Goal: Information Seeking & Learning: Learn about a topic

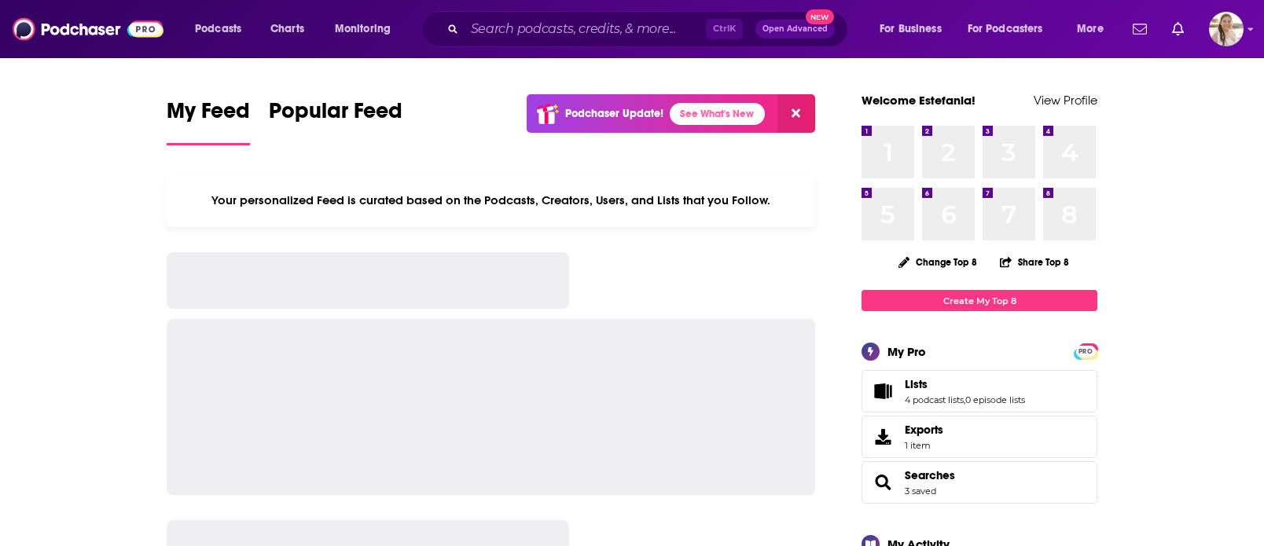
click at [514, 11] on div "Ctrl K Open Advanced New" at bounding box center [634, 29] width 427 height 36
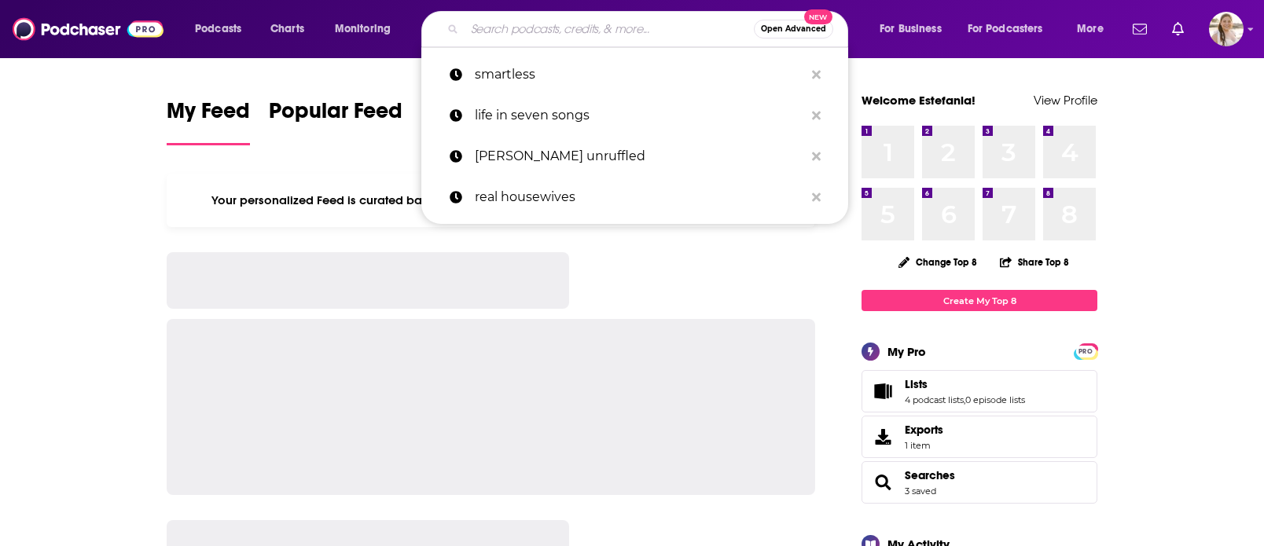
click at [512, 28] on input "Search podcasts, credits, & more..." at bounding box center [609, 29] width 289 height 25
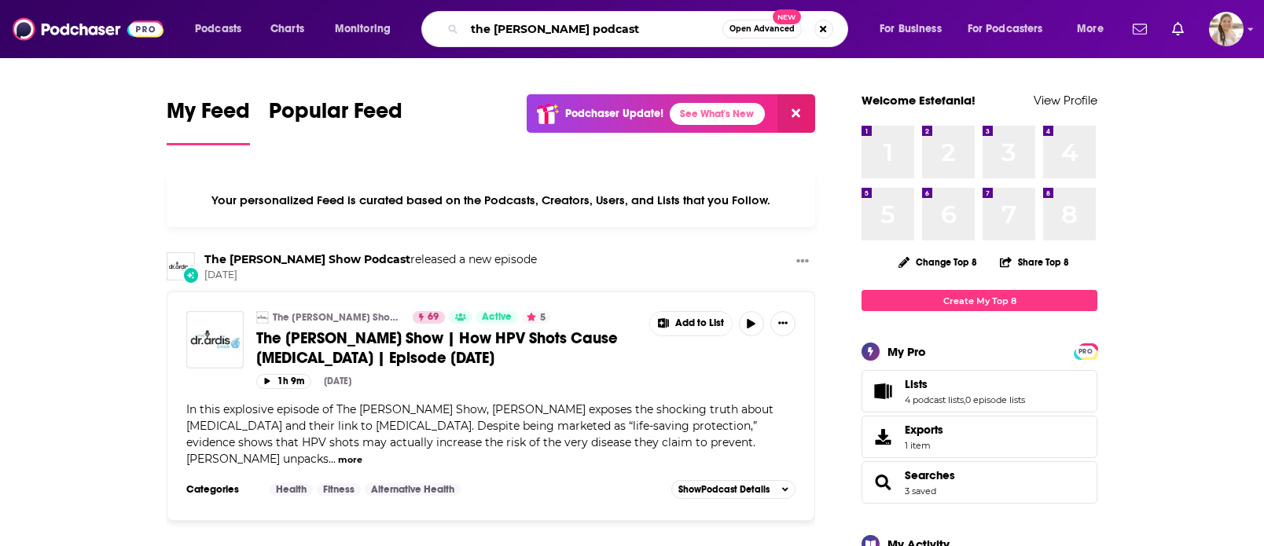
type input "the [PERSON_NAME] podcast"
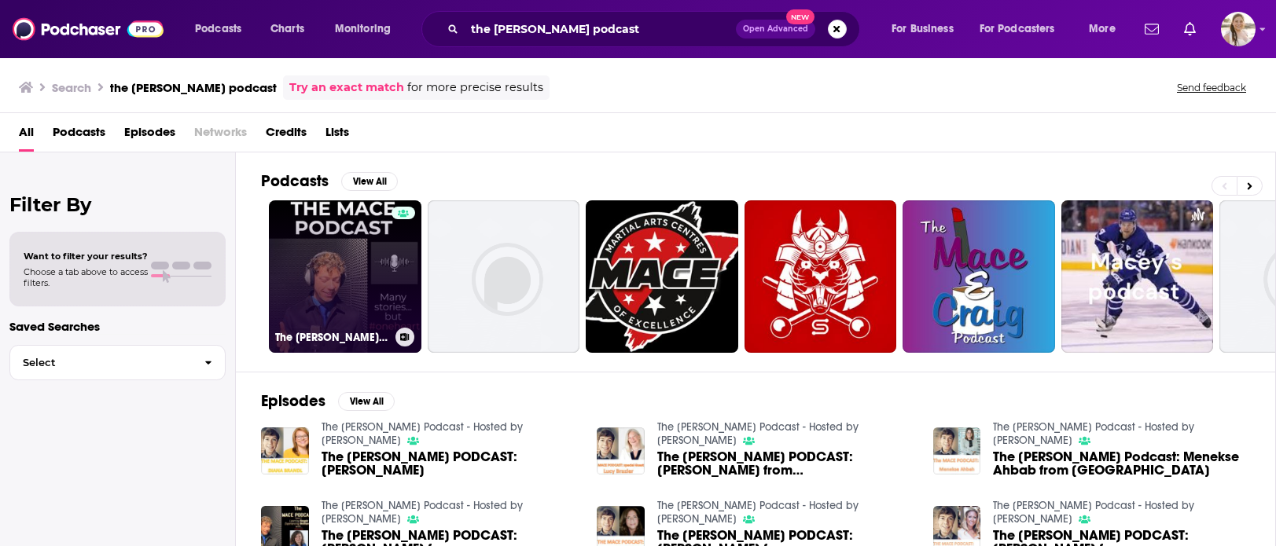
click at [339, 266] on link "The MACE Podcast - Hosted by Marco Macente" at bounding box center [345, 276] width 153 height 153
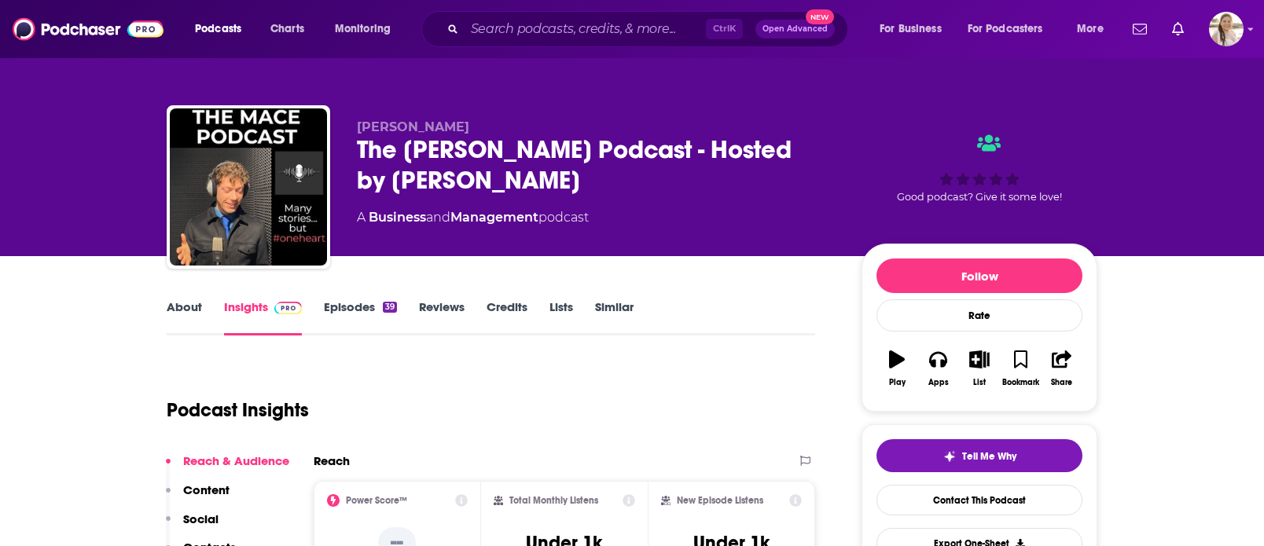
scroll to position [79, 0]
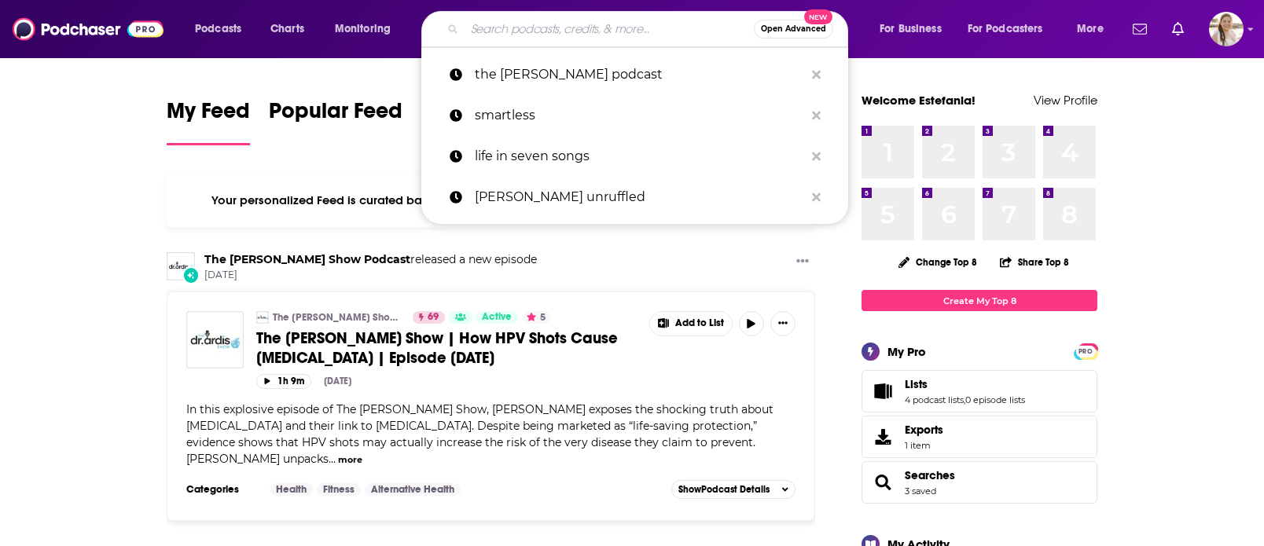
click at [507, 35] on input "Search podcasts, credits, & more..." at bounding box center [609, 29] width 289 height 25
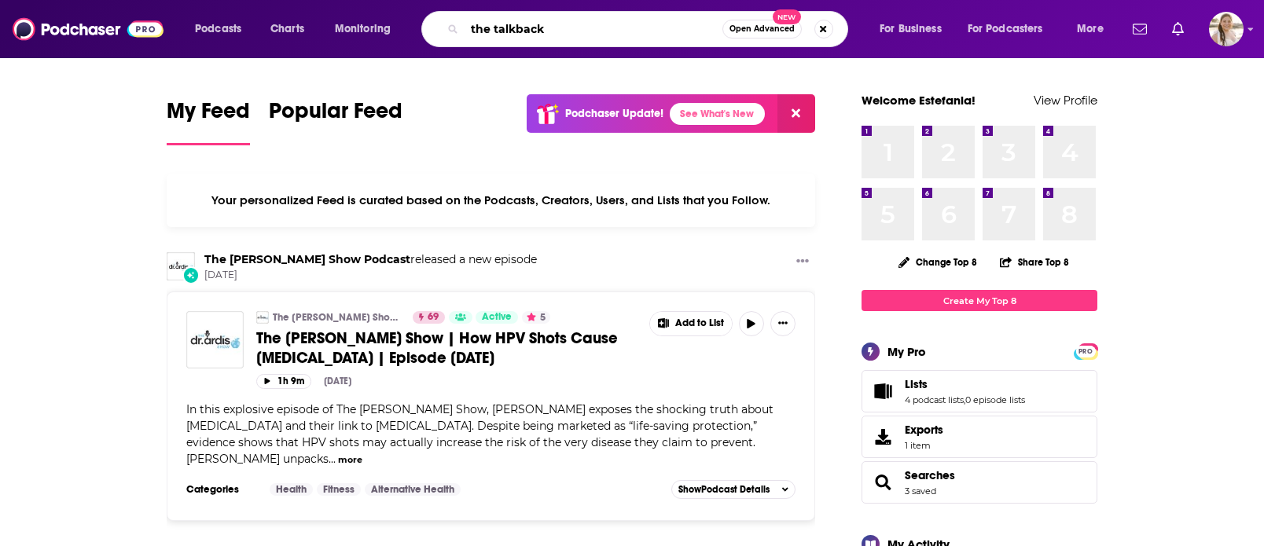
type input "the talkback"
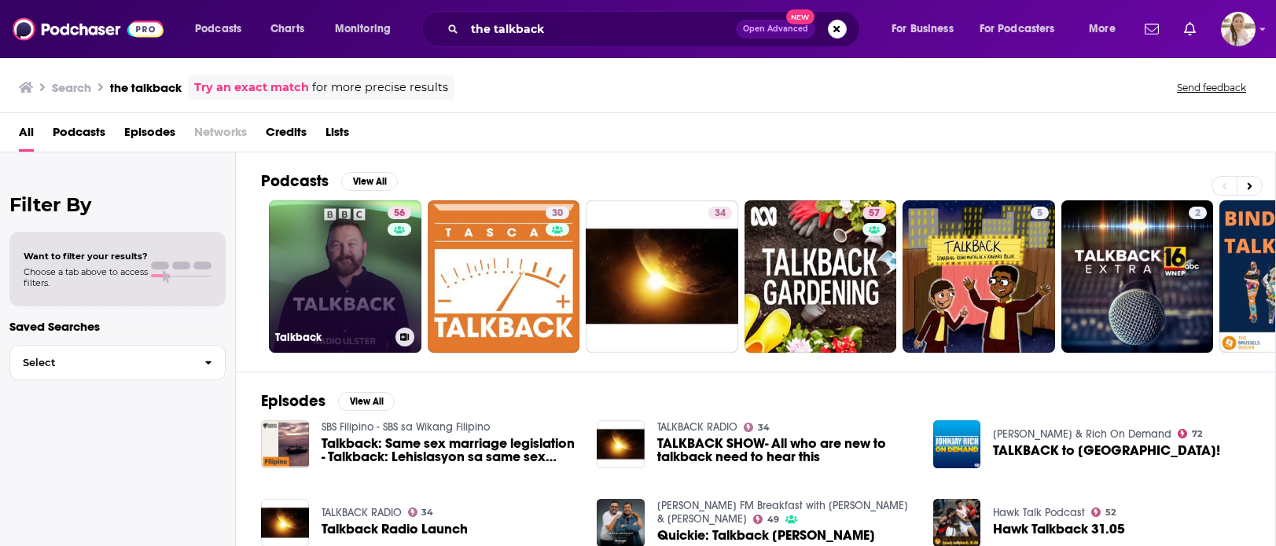
click at [364, 249] on link "56 Talkback" at bounding box center [345, 276] width 153 height 153
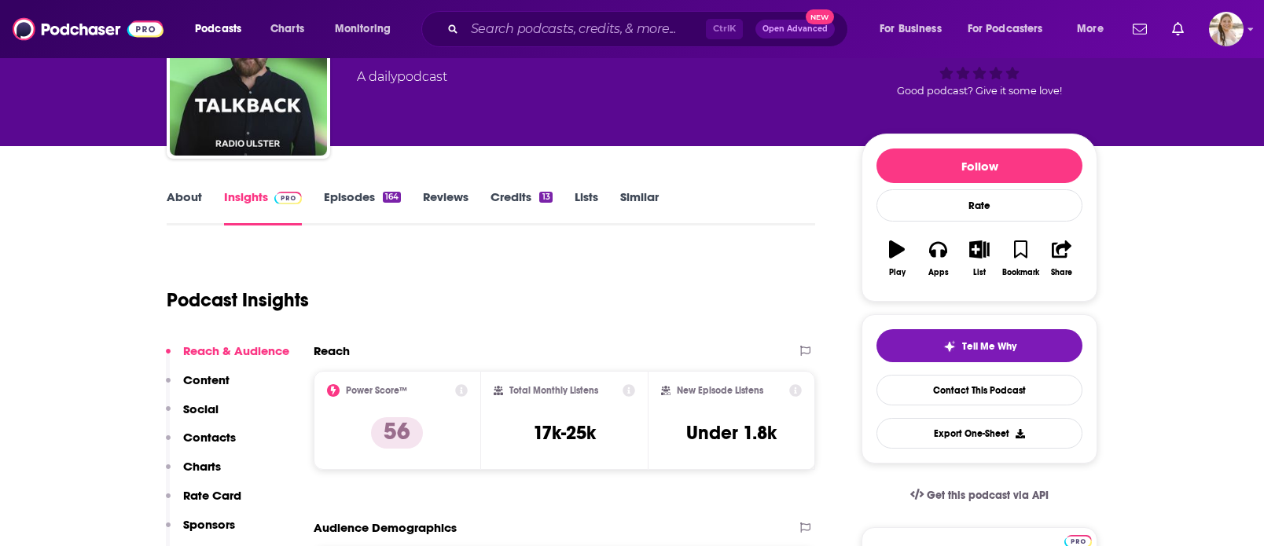
scroll to position [157, 0]
